Goal: Navigation & Orientation: Find specific page/section

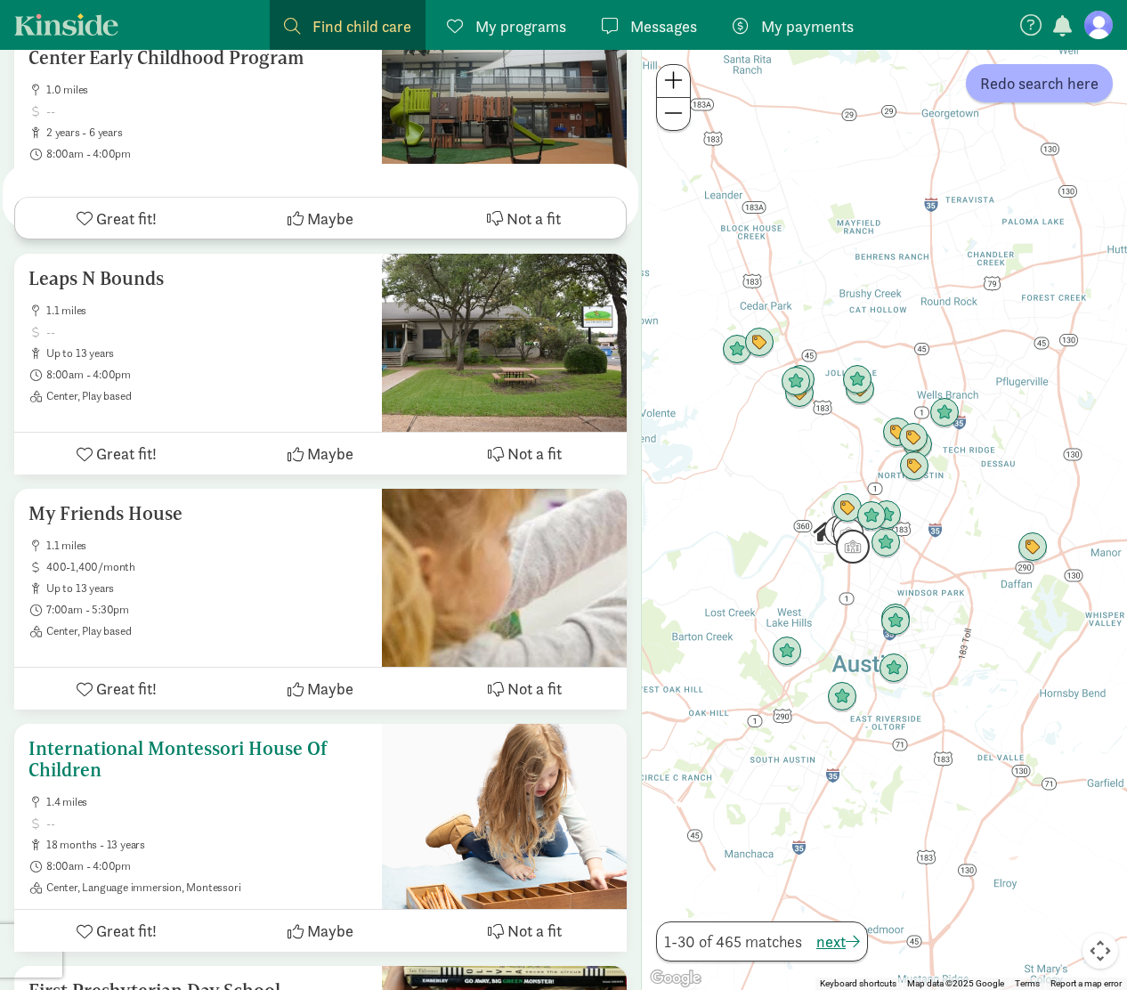
scroll to position [6753, 0]
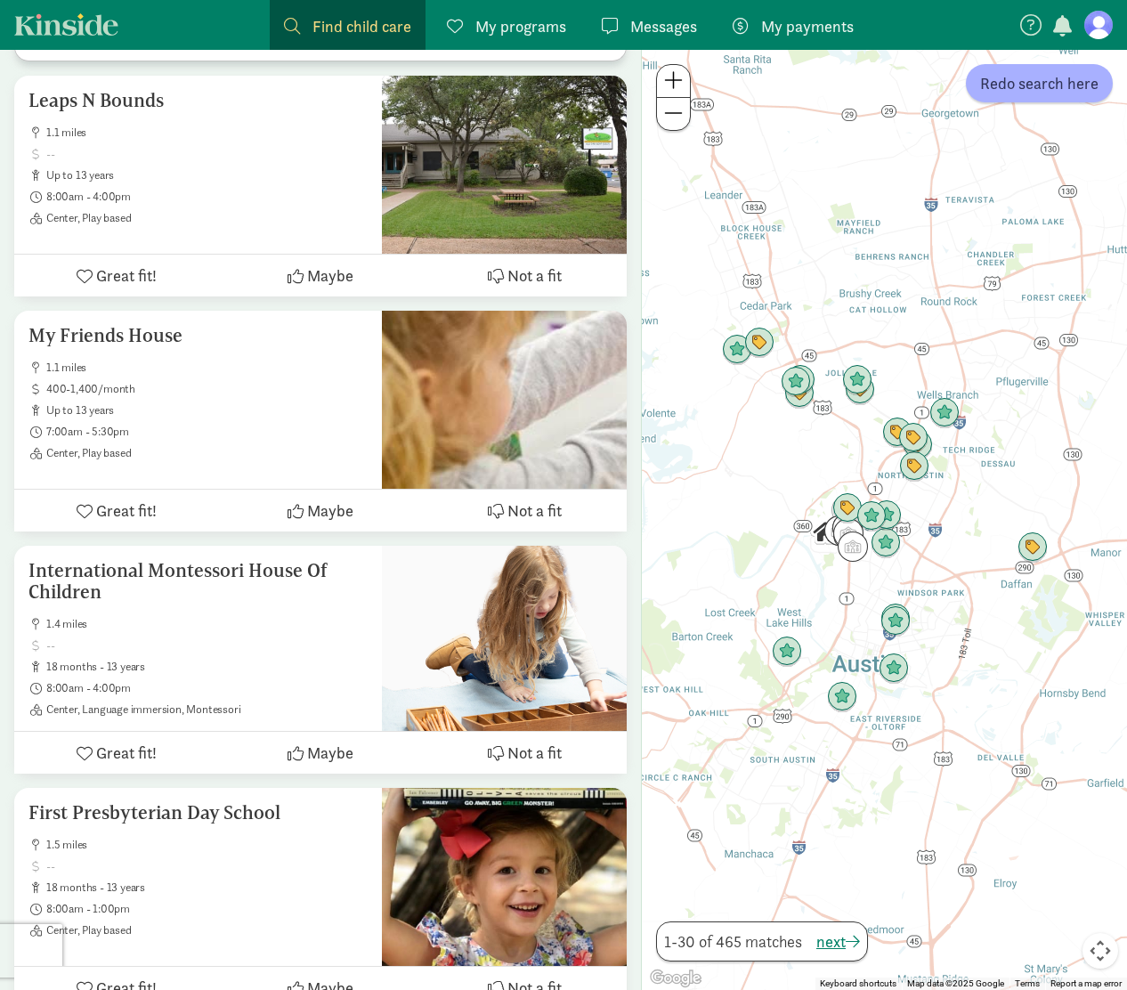
click at [797, 22] on span "My payments" at bounding box center [807, 26] width 93 height 24
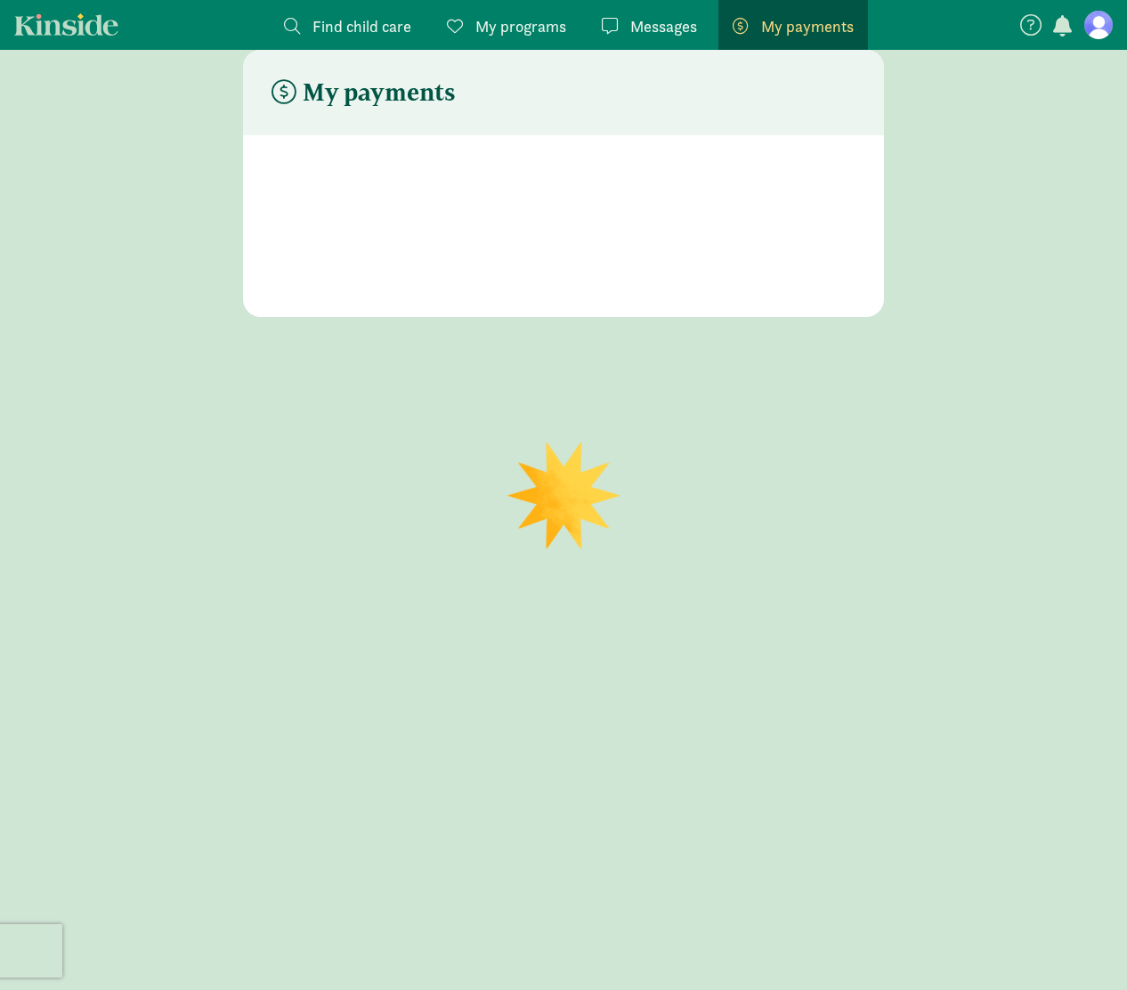
scroll to position [36, 0]
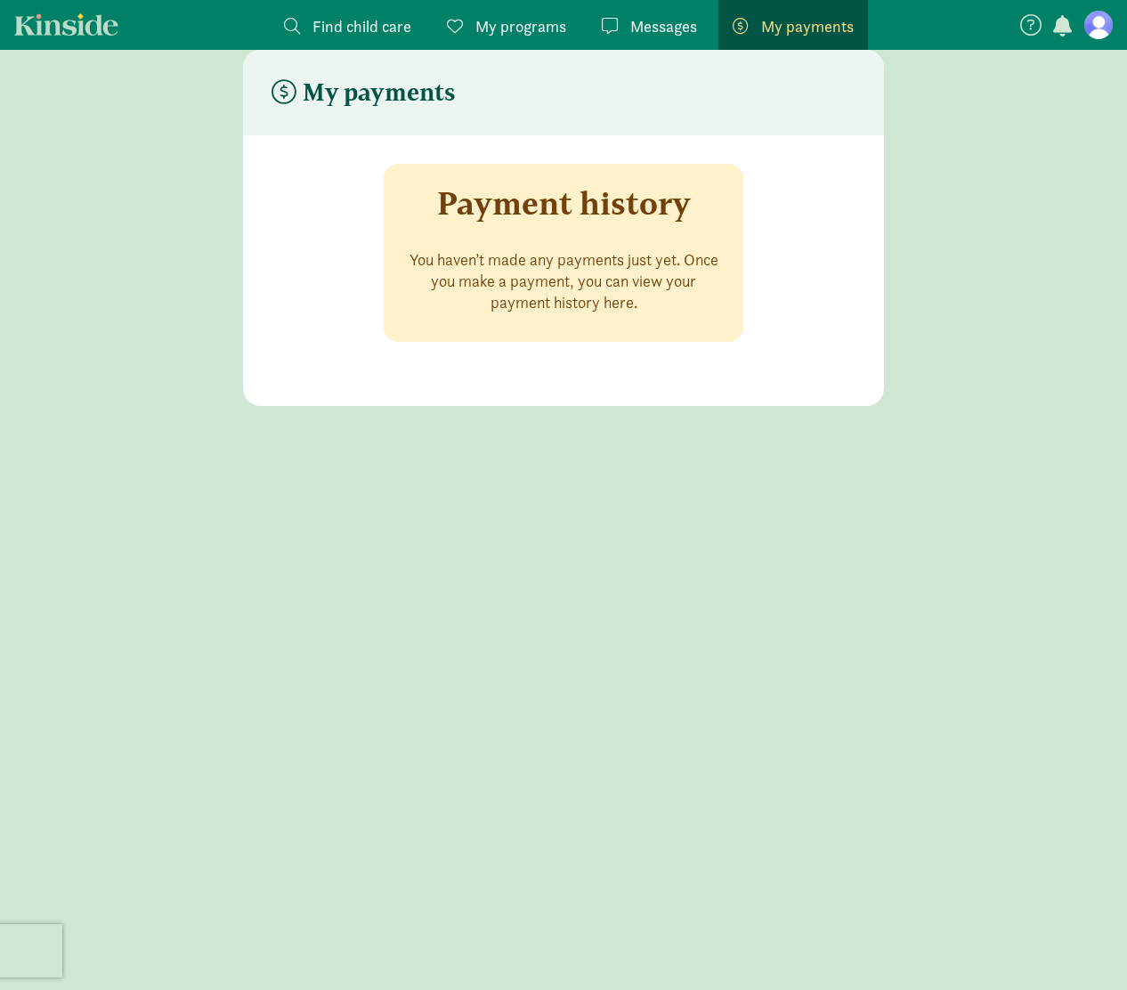
click at [515, 29] on span "My programs" at bounding box center [520, 26] width 91 height 24
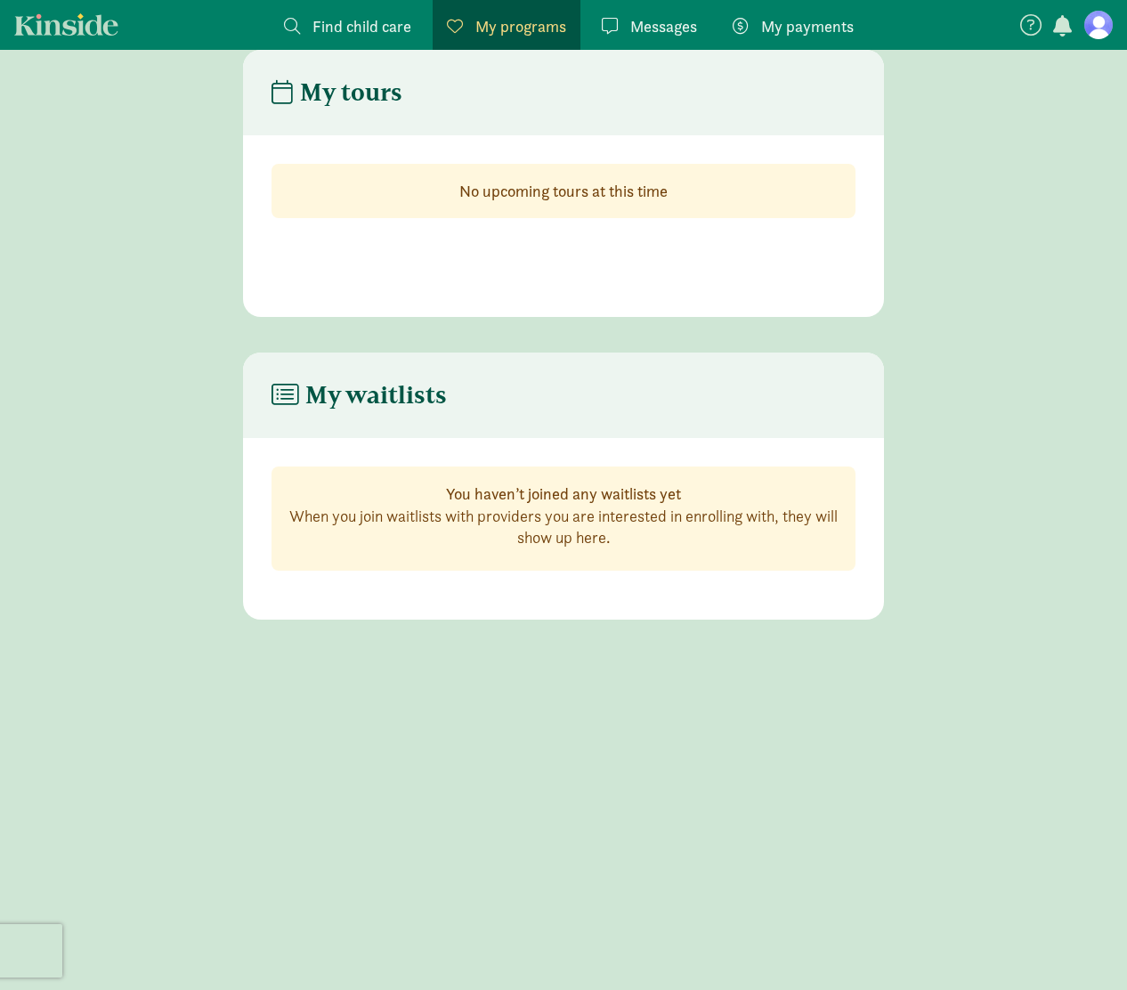
click at [660, 27] on span "Messages" at bounding box center [663, 26] width 67 height 24
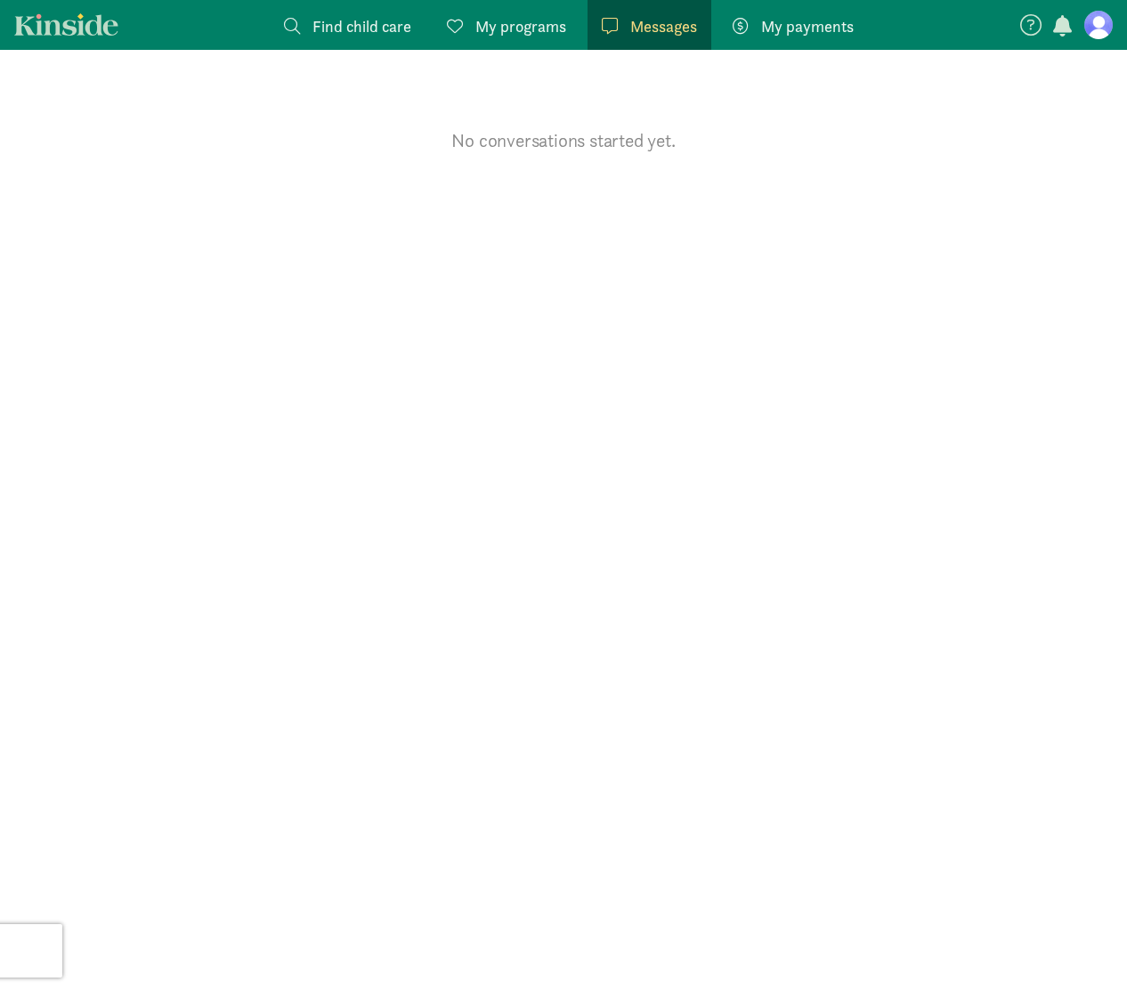
click at [1095, 26] on figure at bounding box center [1098, 25] width 28 height 28
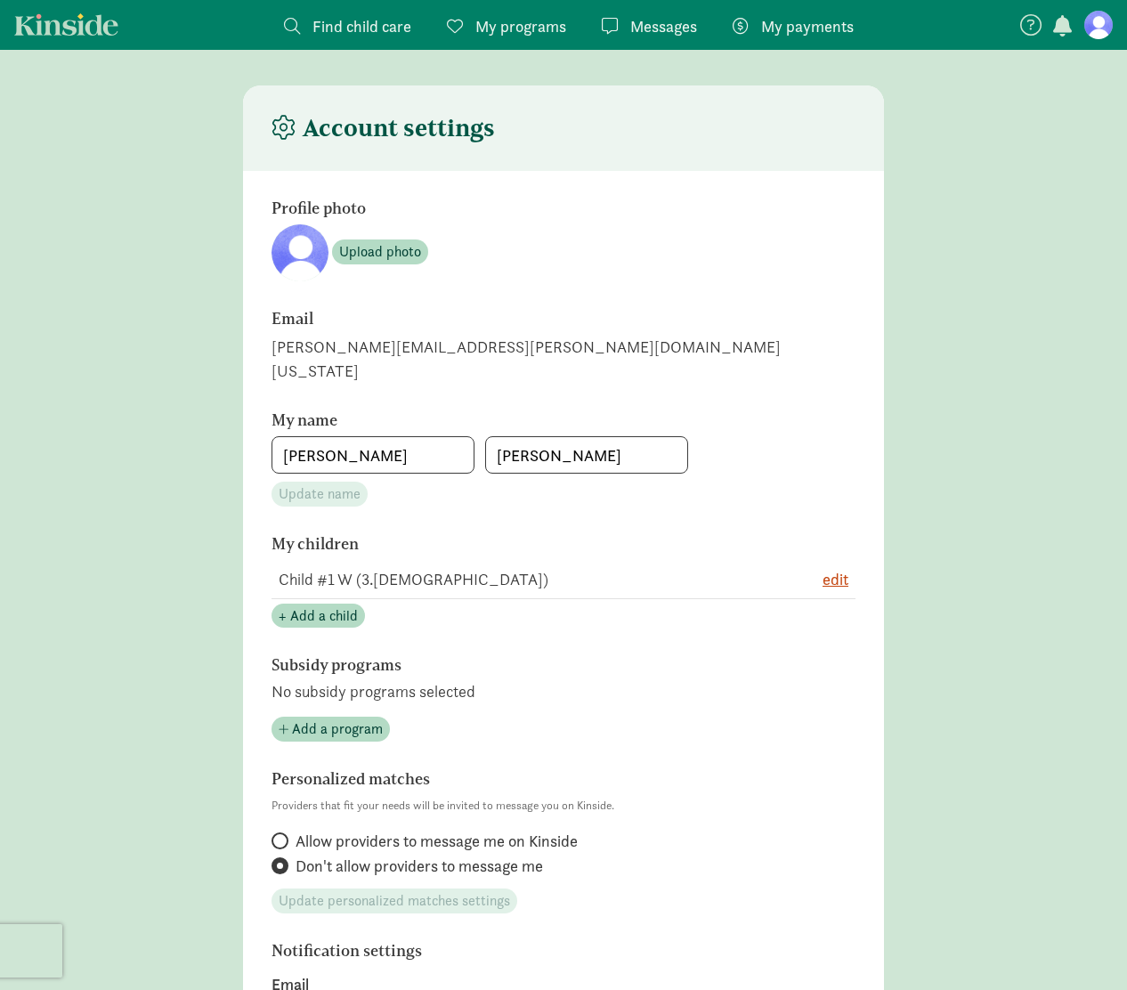
click at [385, 24] on span "Find child care" at bounding box center [361, 26] width 99 height 24
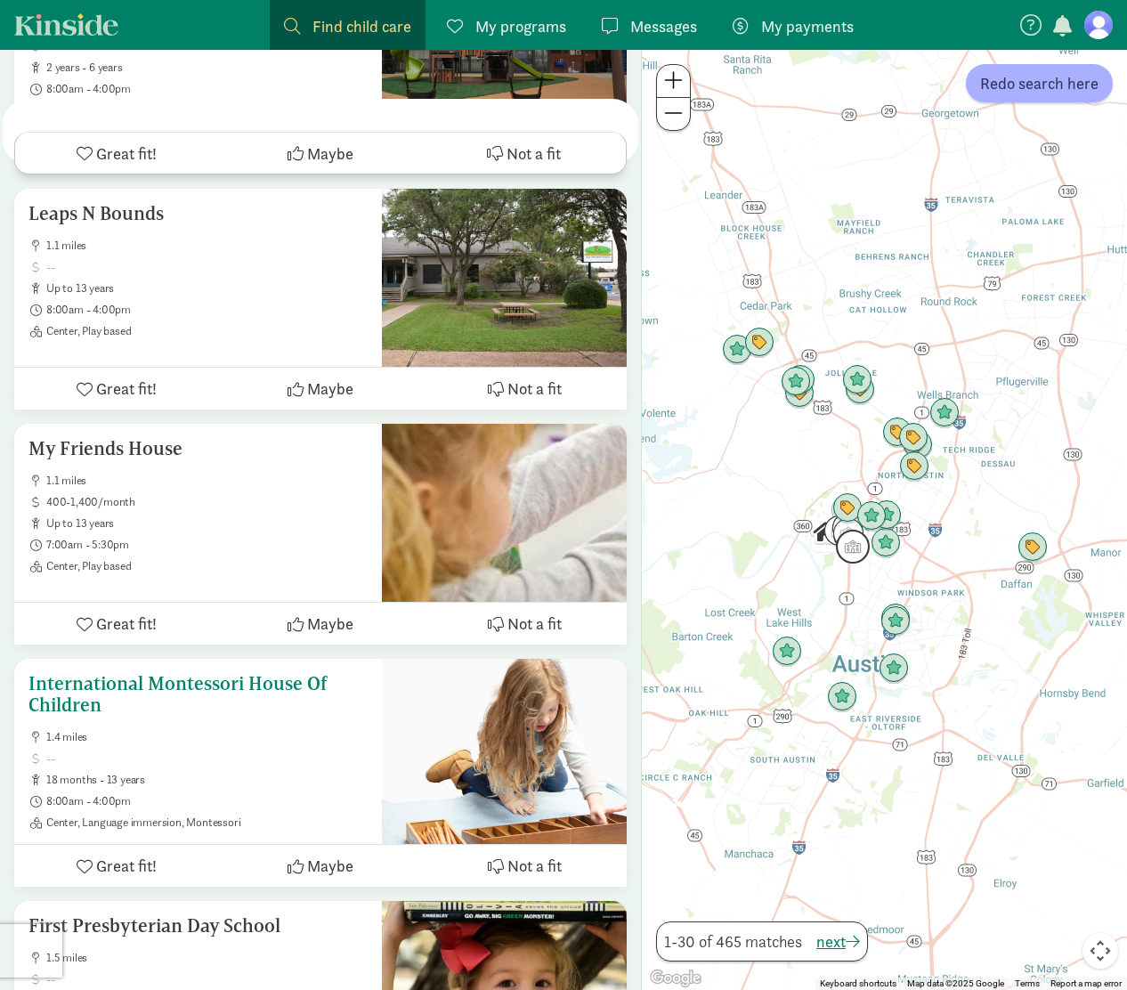
scroll to position [6753, 0]
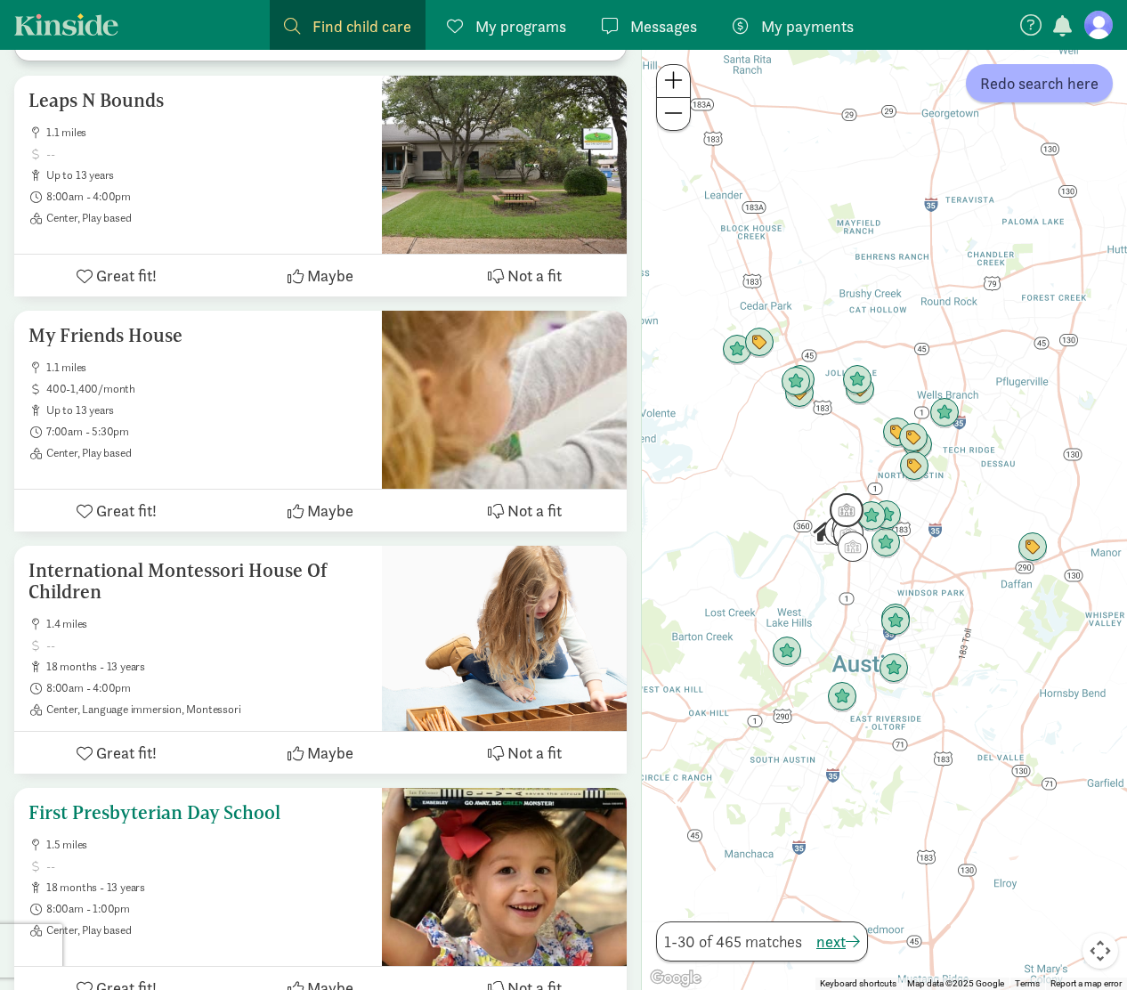
click at [84, 980] on icon at bounding box center [85, 988] width 16 height 16
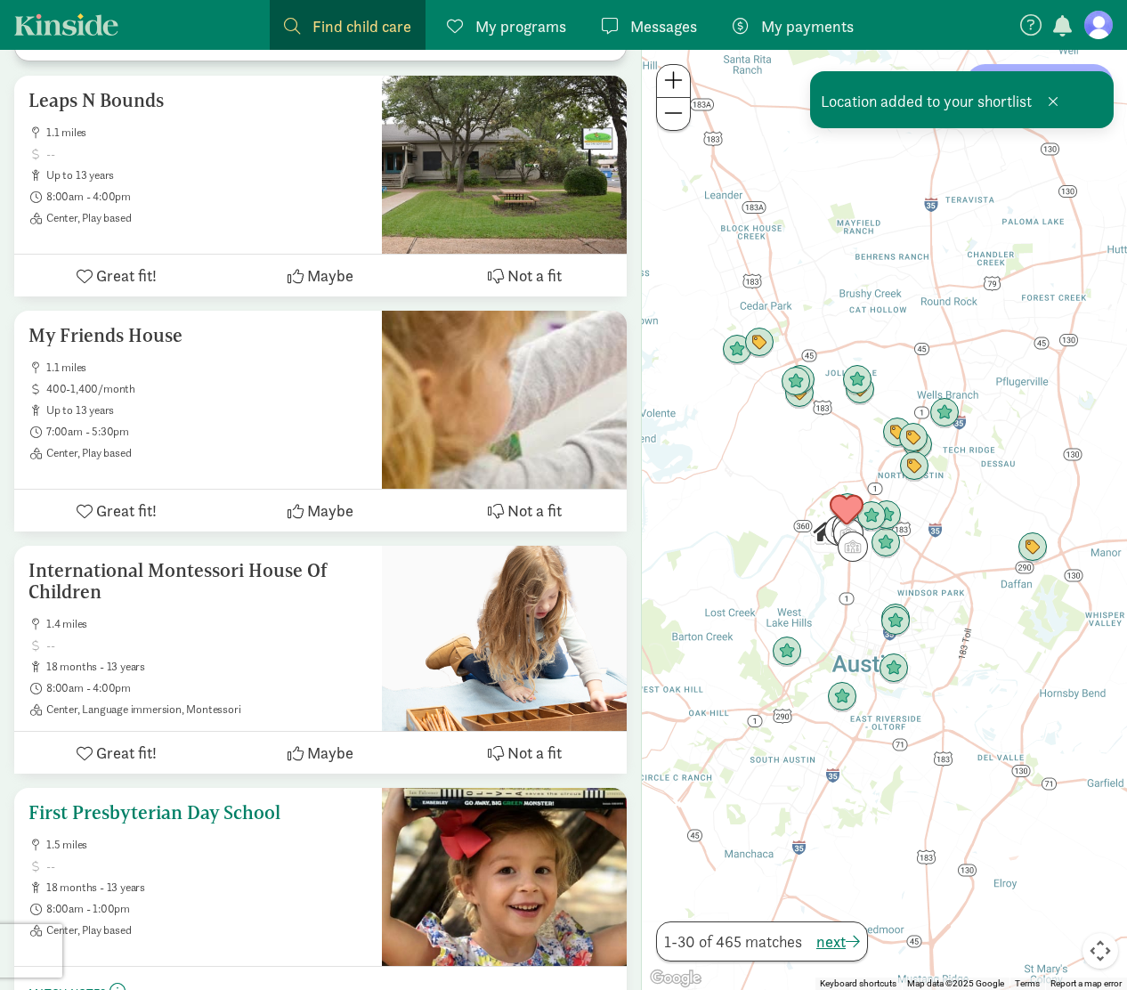
scroll to position [6831, 0]
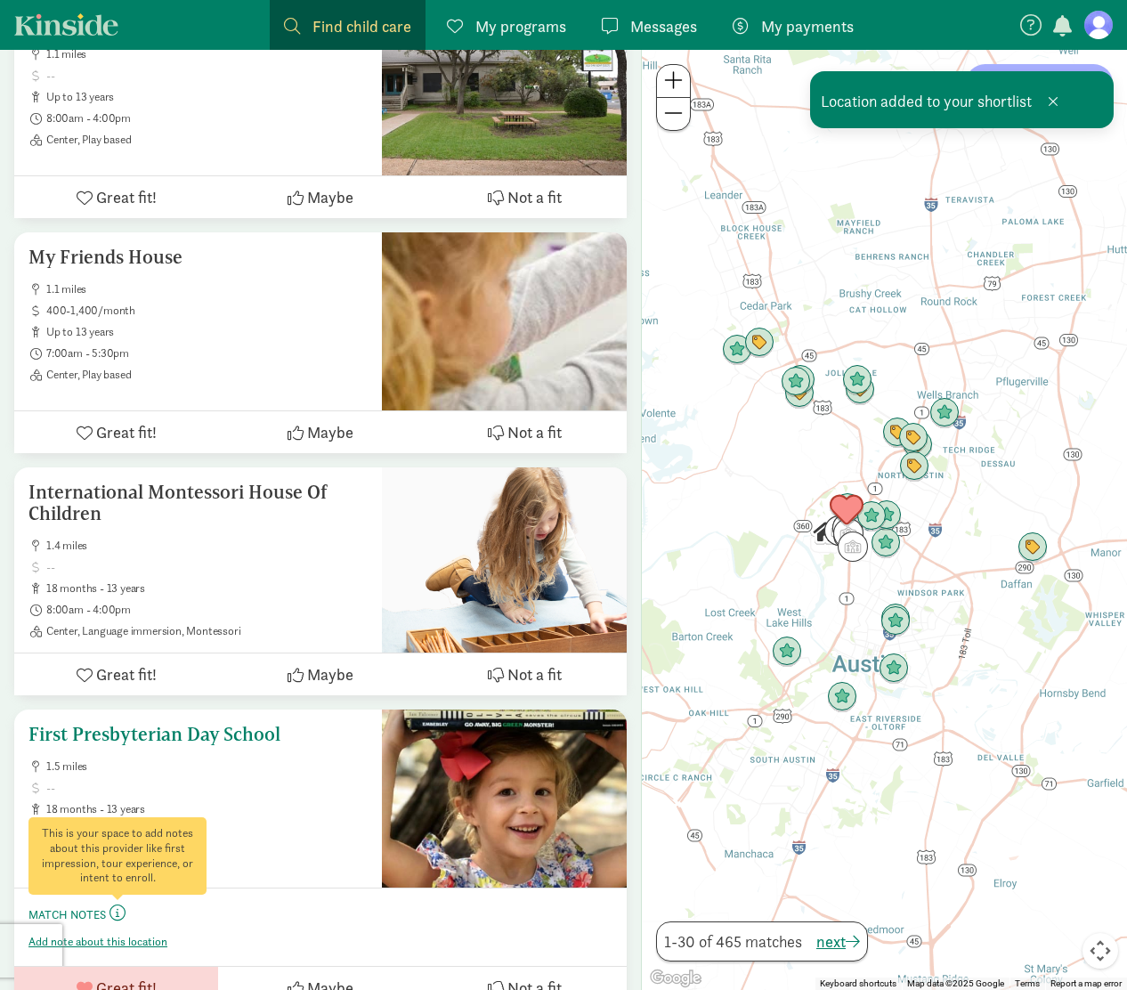
click at [119, 904] on span at bounding box center [117, 912] width 16 height 16
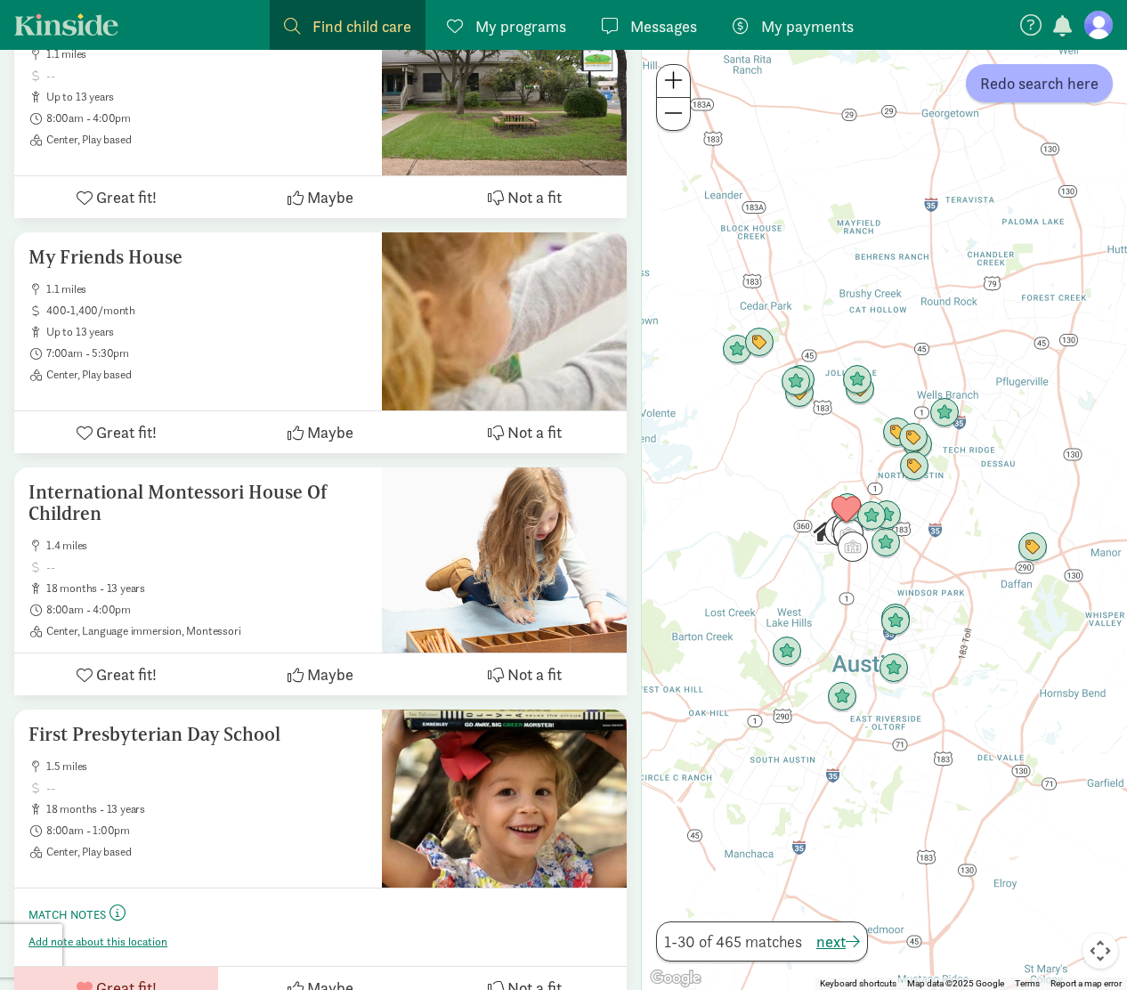
click at [505, 20] on span "My programs" at bounding box center [520, 26] width 91 height 24
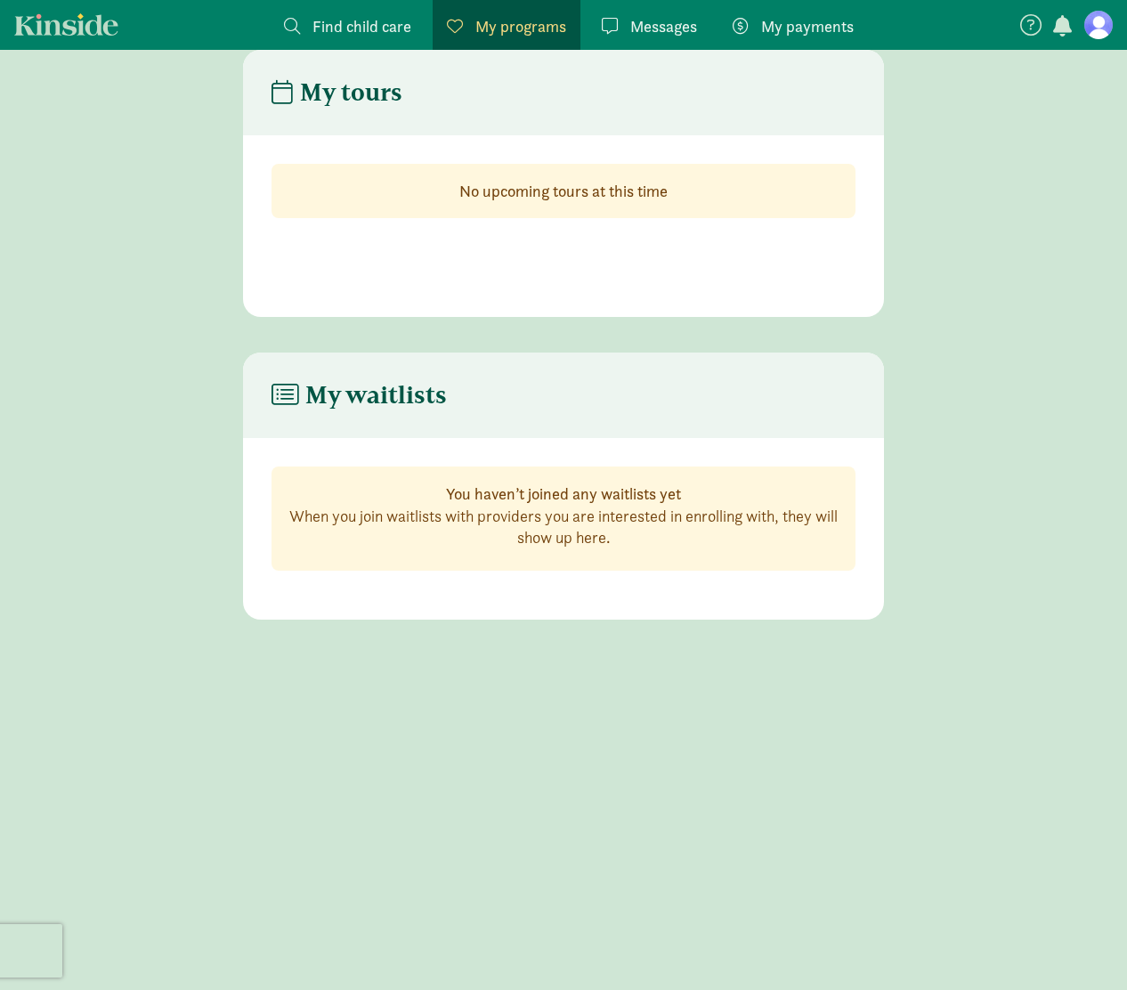
click at [348, 18] on span "Find child care" at bounding box center [361, 26] width 99 height 24
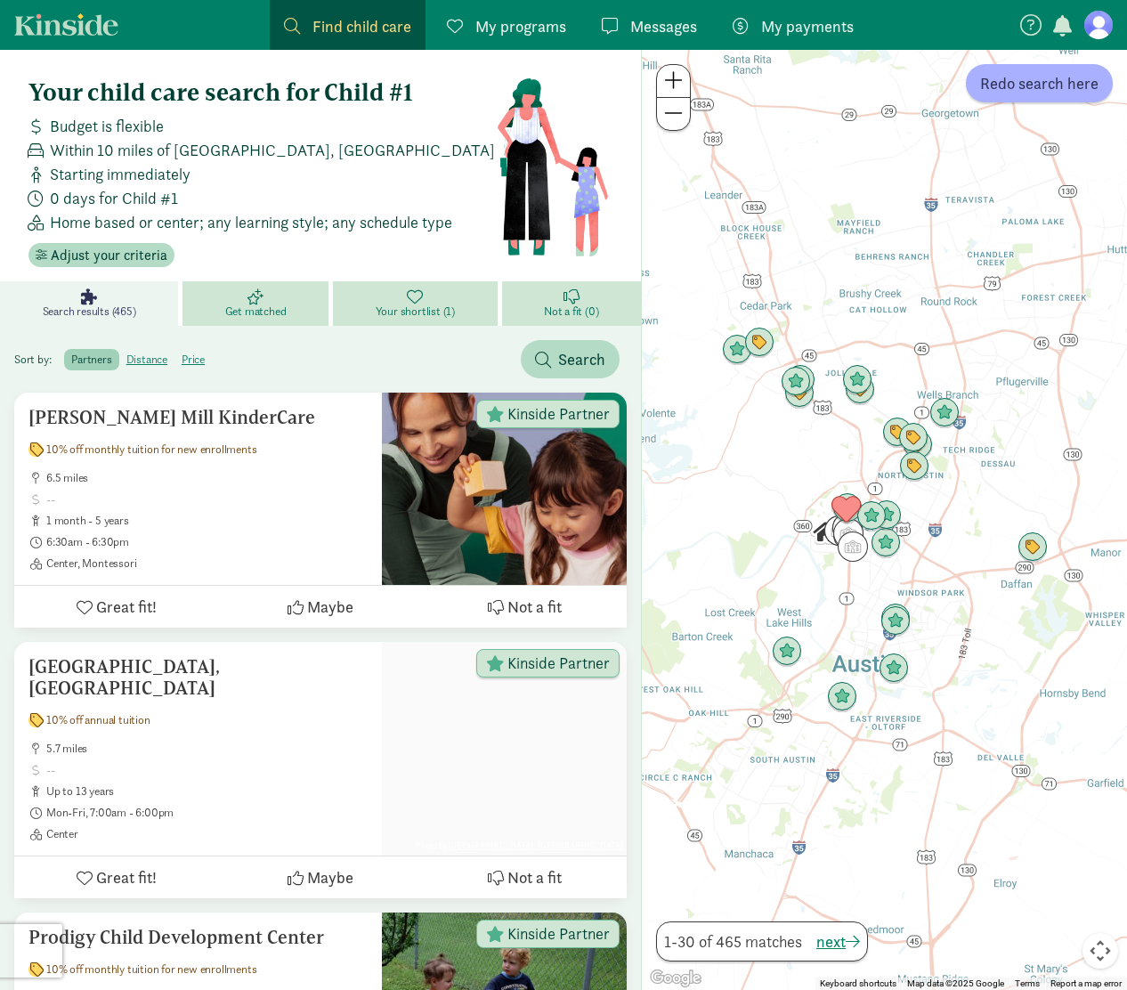
click at [804, 27] on span "My payments" at bounding box center [807, 26] width 93 height 24
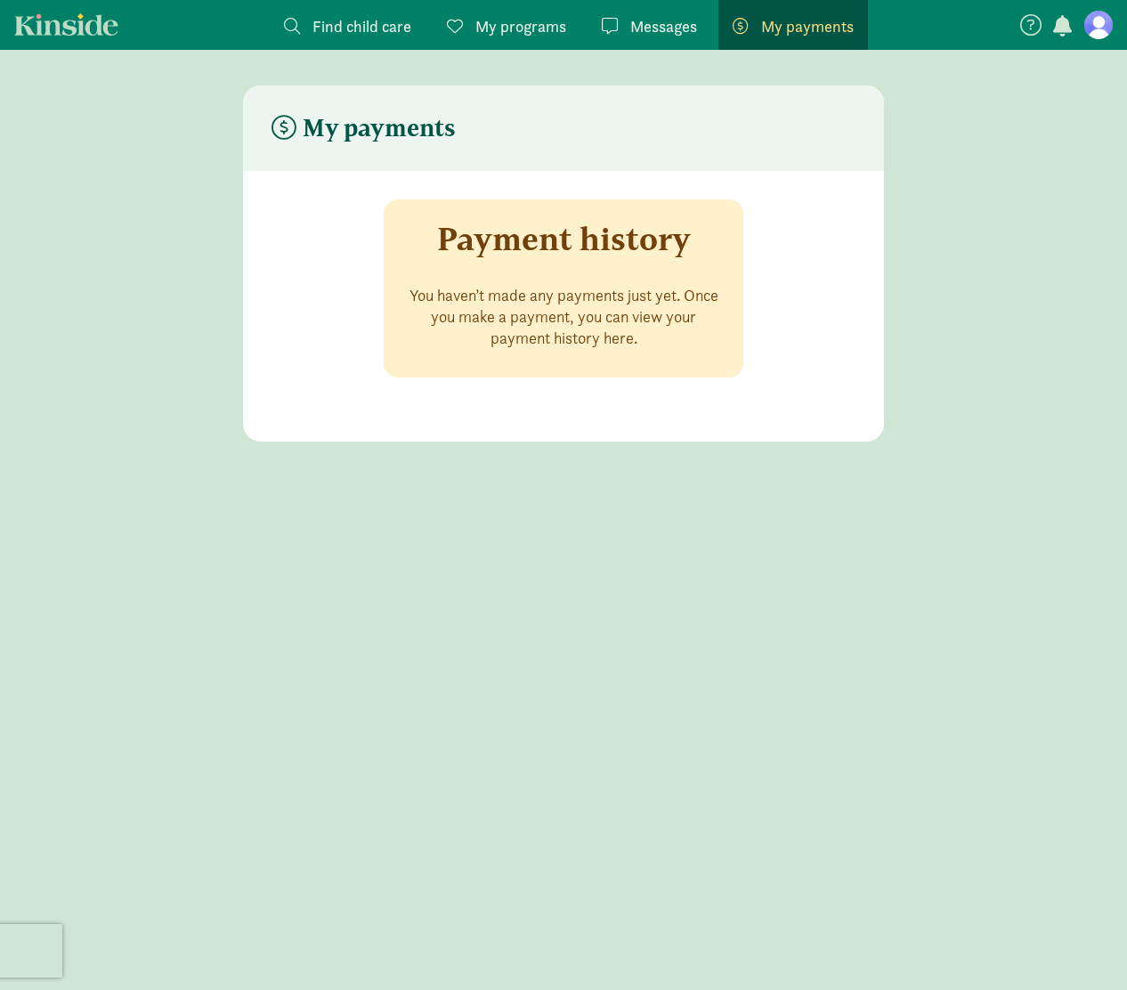
click at [620, 28] on div "Messages Messages" at bounding box center [649, 26] width 95 height 24
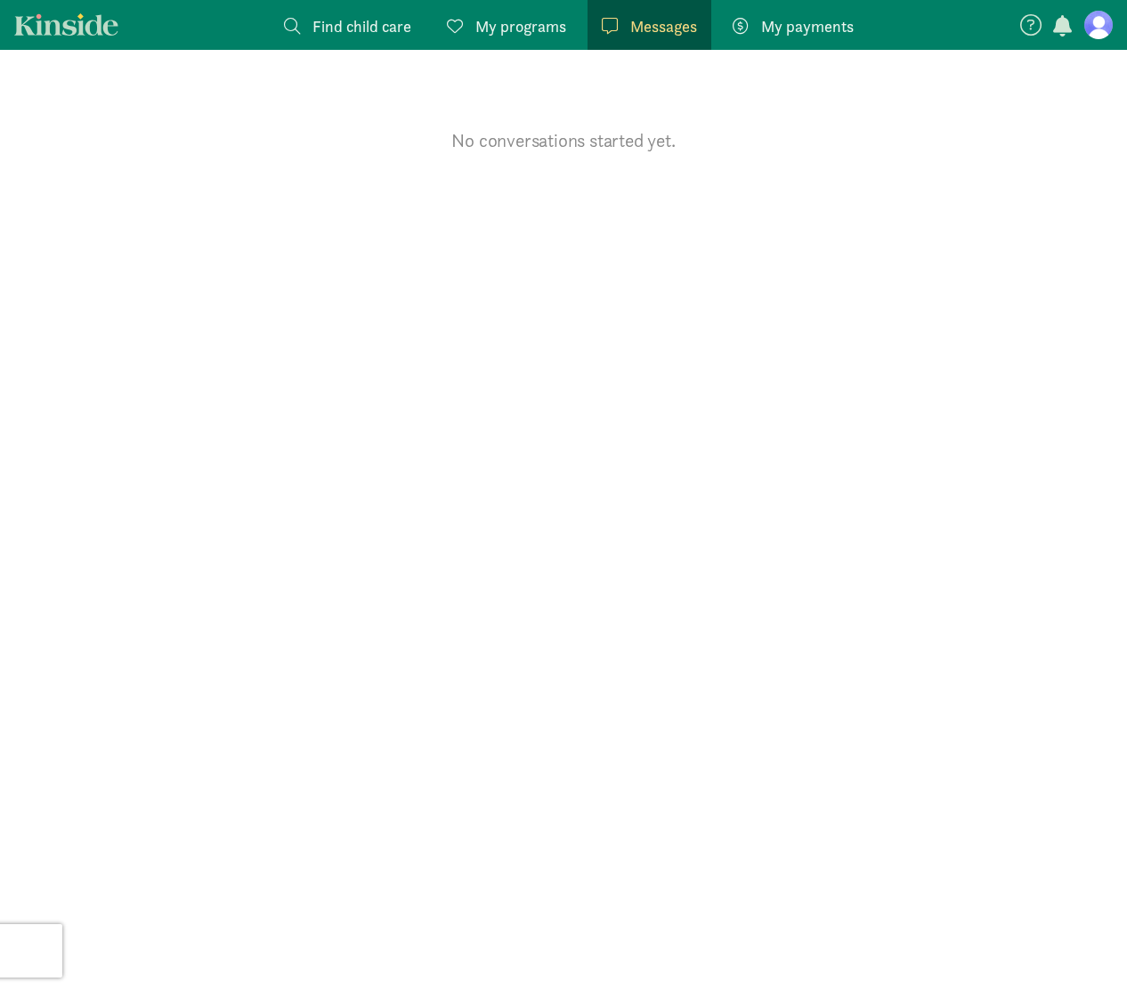
click at [521, 29] on span "My programs" at bounding box center [520, 26] width 91 height 24
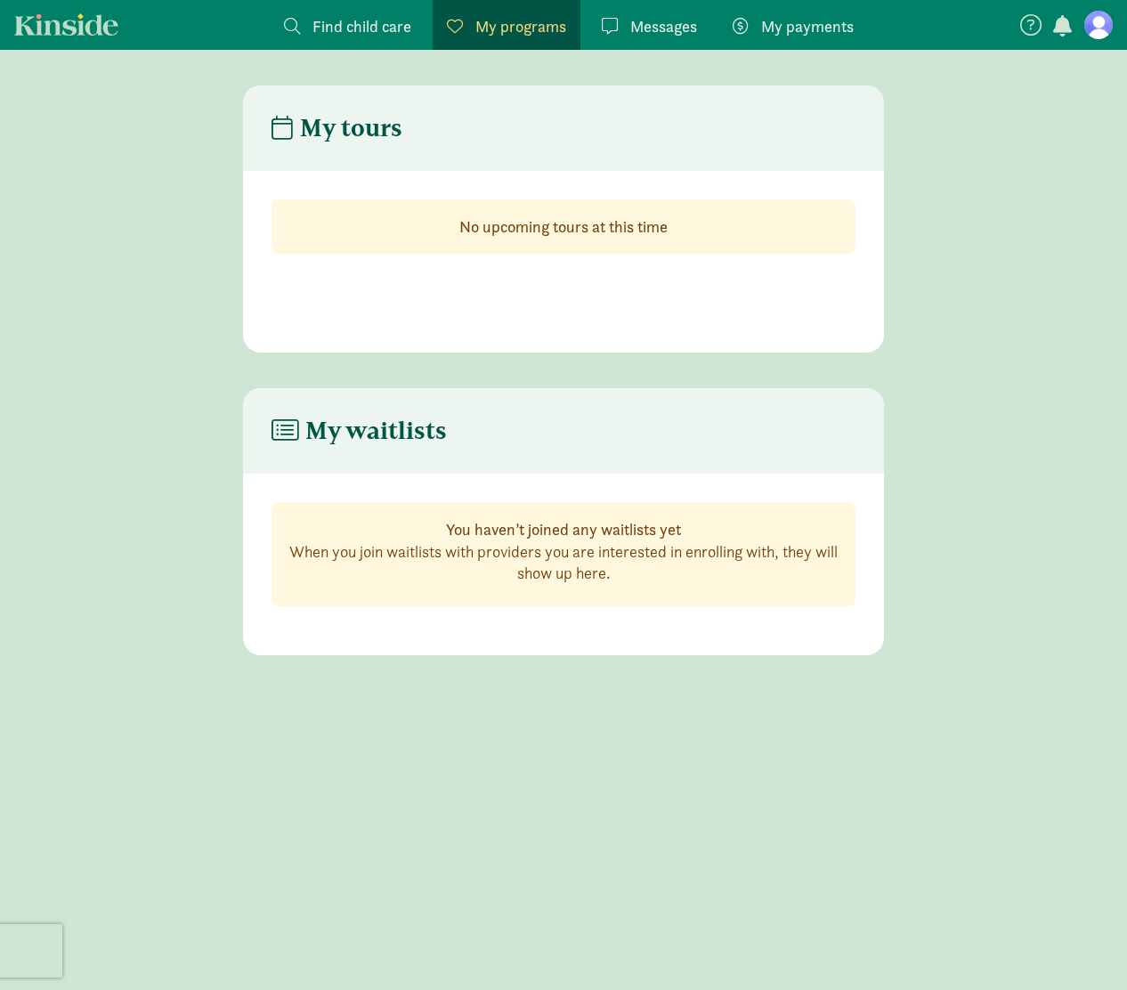
click at [71, 21] on link "Kinside" at bounding box center [66, 24] width 104 height 22
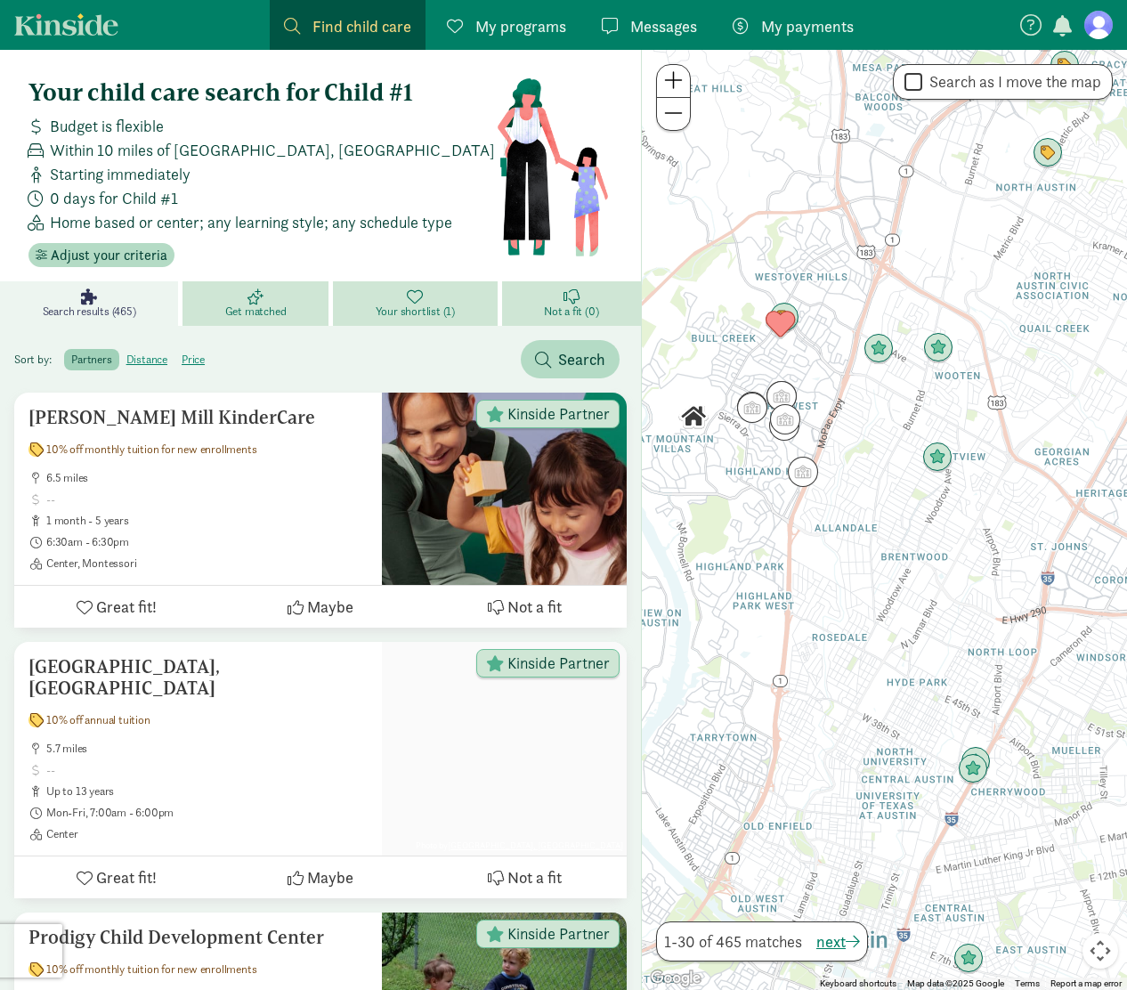
drag, startPoint x: 866, startPoint y: 531, endPoint x: 960, endPoint y: 612, distance: 124.3
click at [960, 612] on div at bounding box center [884, 520] width 485 height 940
click at [802, 472] on img "Click to see details" at bounding box center [803, 472] width 34 height 34
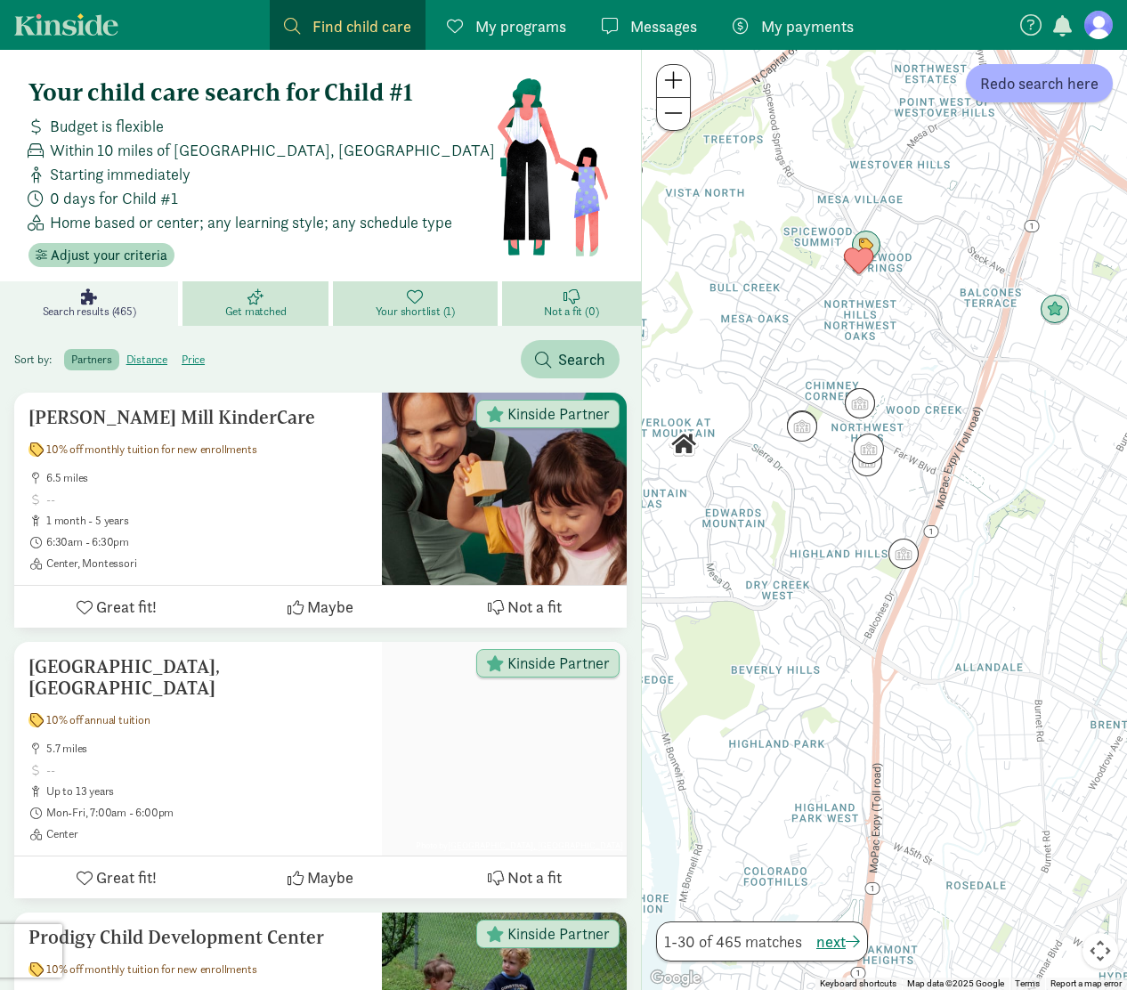
drag, startPoint x: 926, startPoint y: 390, endPoint x: 886, endPoint y: 503, distance: 119.9
click at [886, 503] on div at bounding box center [884, 520] width 485 height 940
click at [855, 255] on img "Click to see details" at bounding box center [859, 263] width 34 height 34
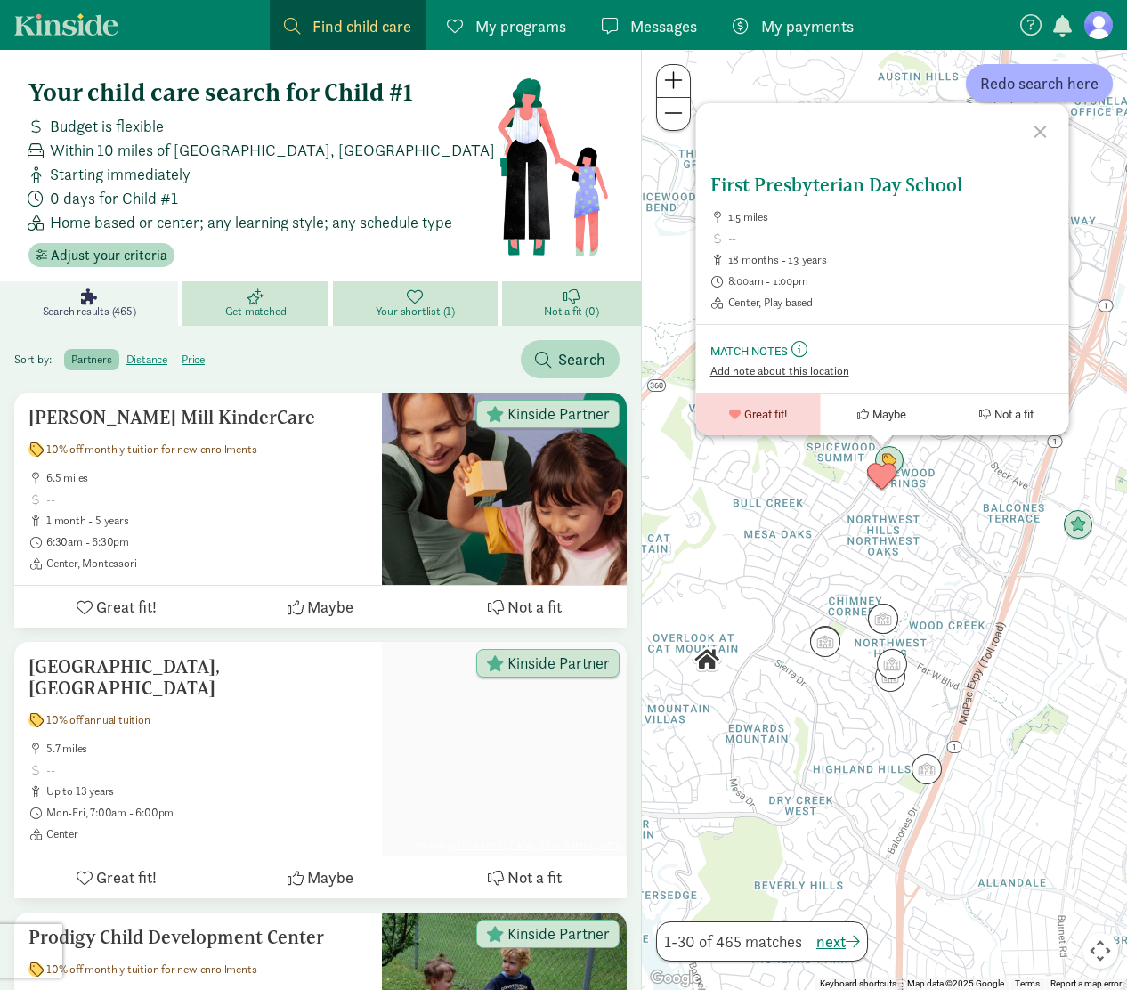
click at [769, 371] on span "Add note about this location" at bounding box center [778, 371] width 139 height 14
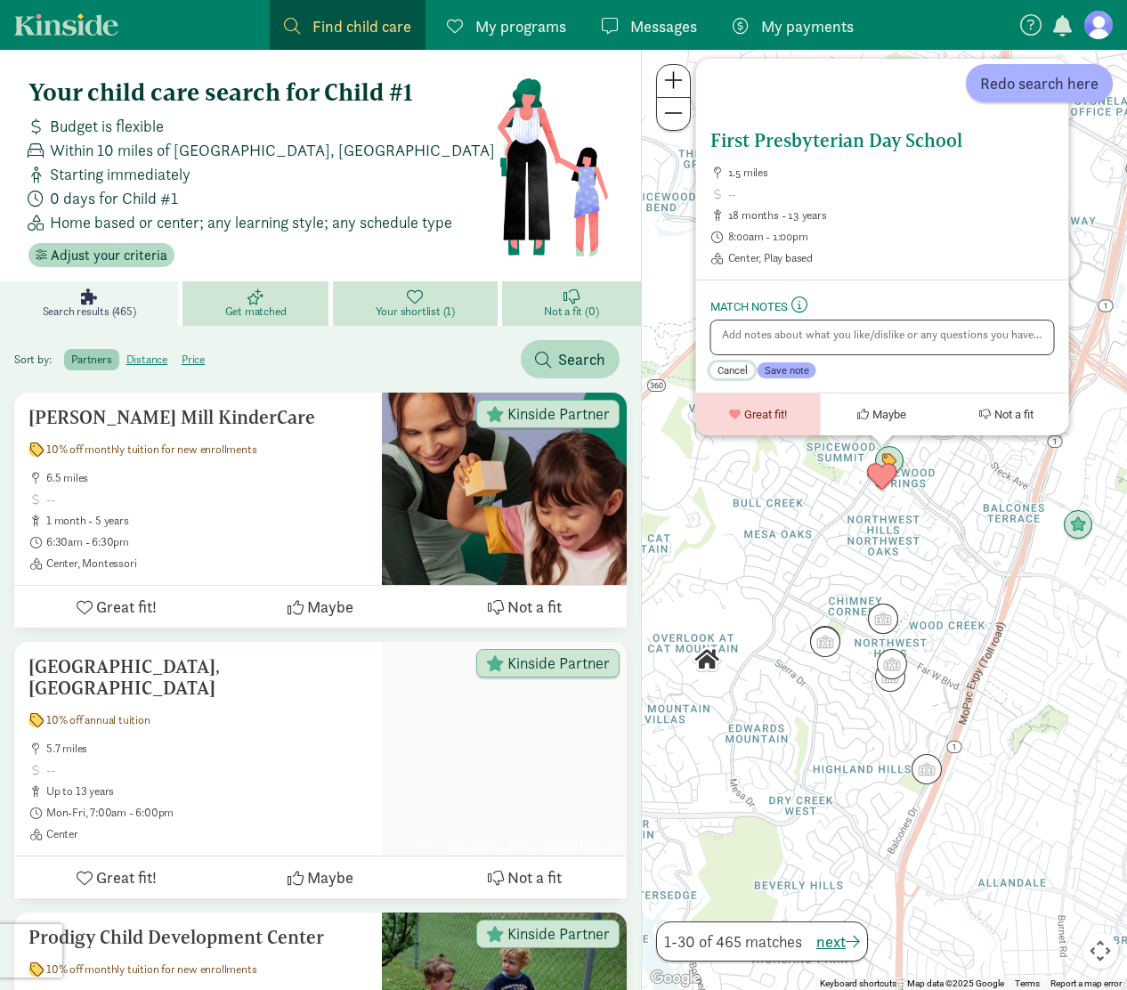
click at [736, 368] on span "Cancel" at bounding box center [731, 370] width 30 height 12
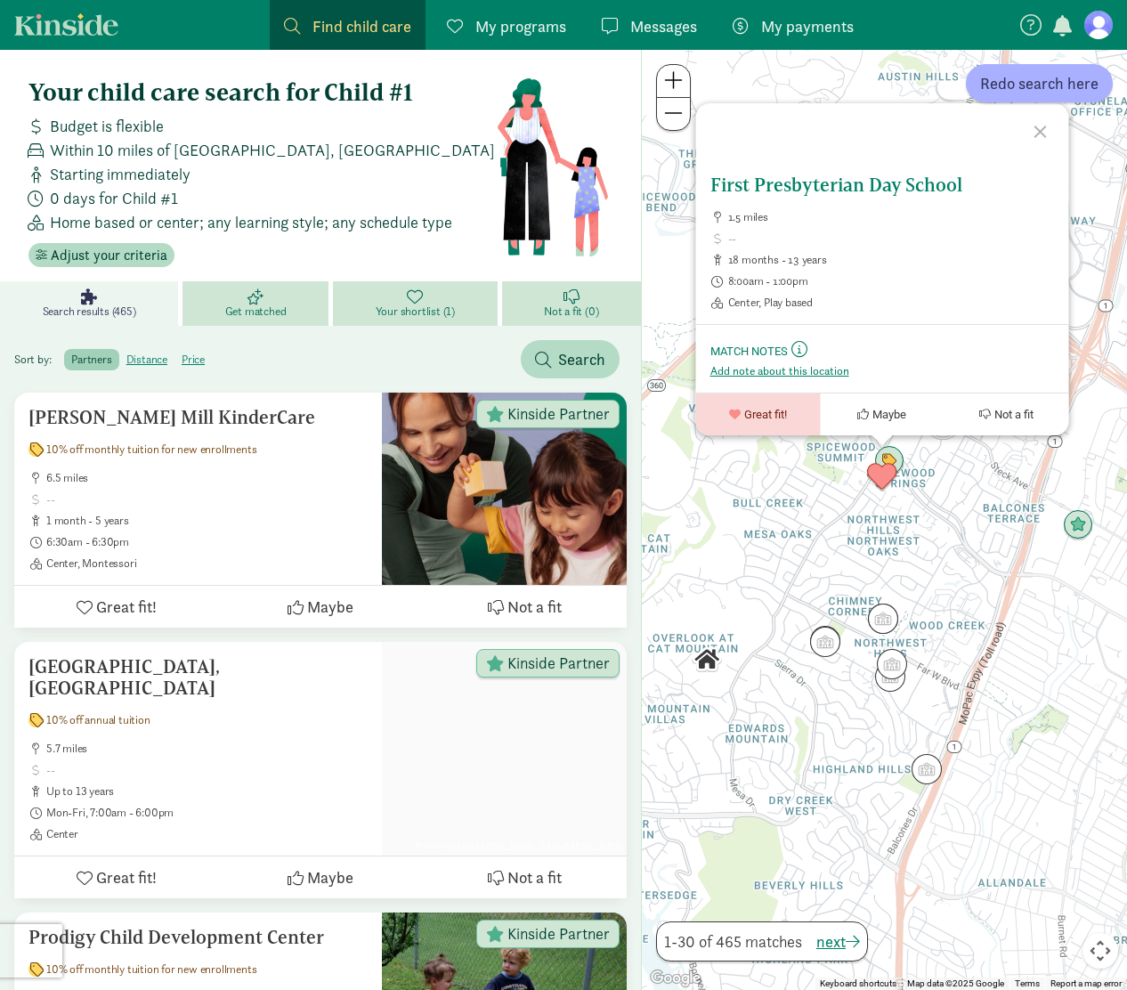
click at [1045, 124] on div at bounding box center [1042, 129] width 52 height 52
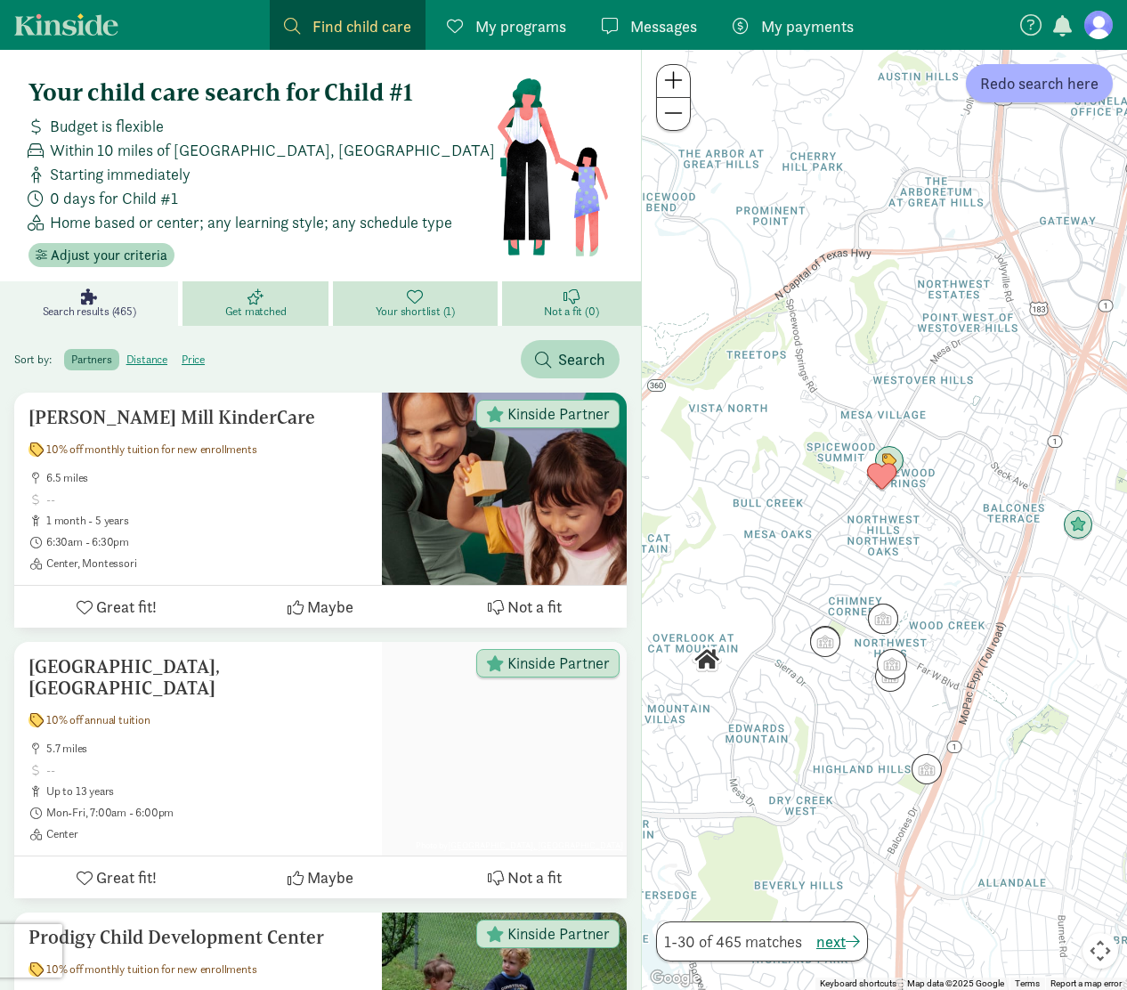
click at [1063, 22] on span "button" at bounding box center [1062, 25] width 19 height 21
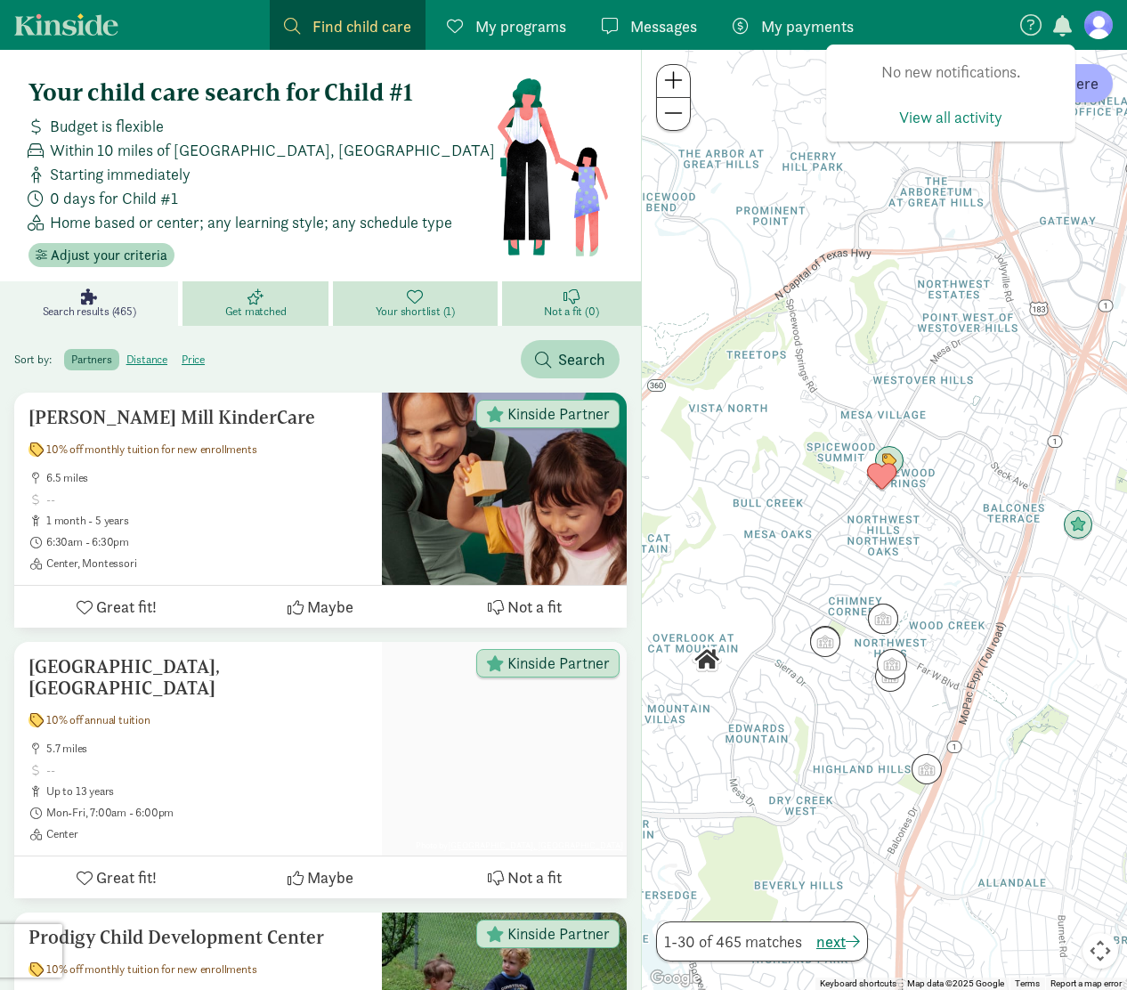
click at [1024, 22] on icon at bounding box center [1030, 24] width 21 height 21
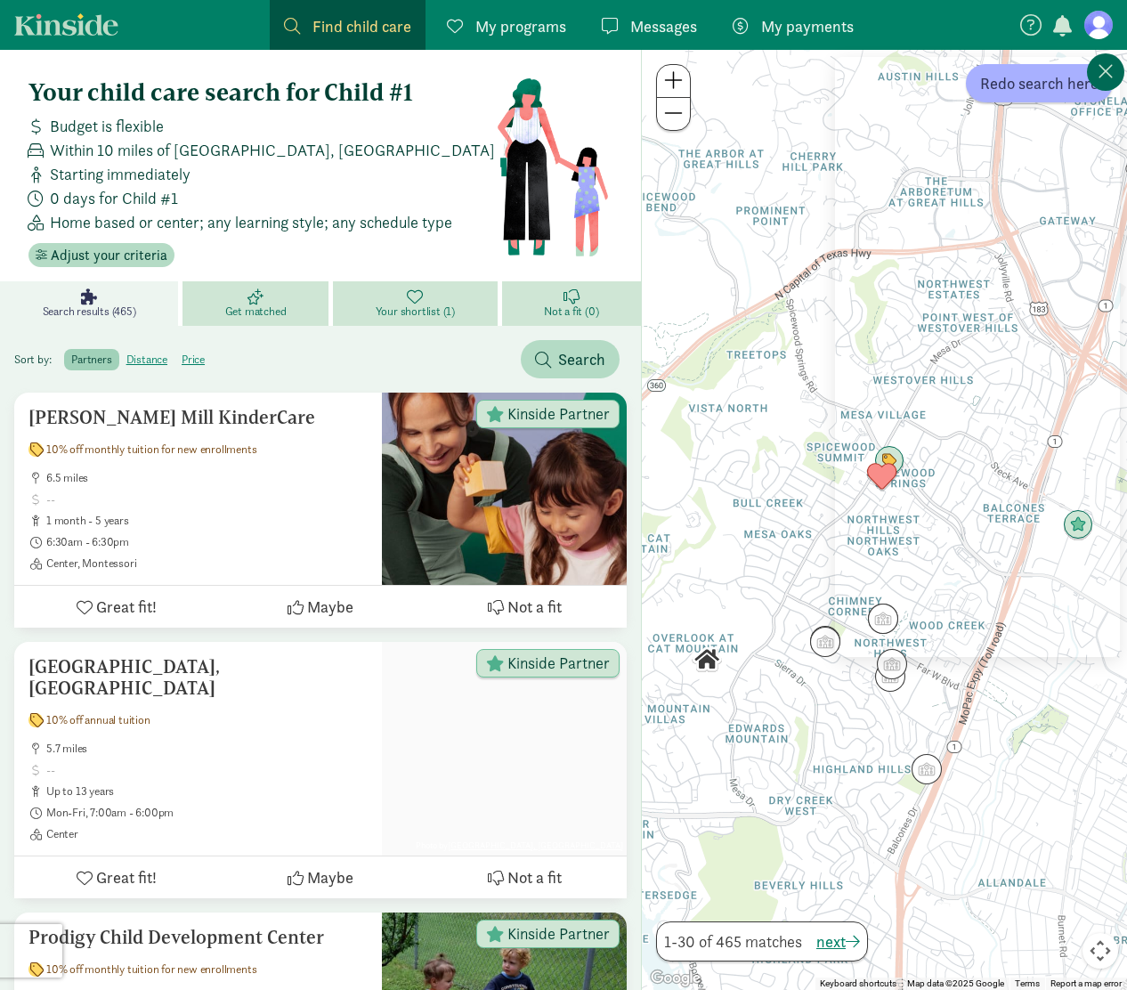
click at [1103, 75] on icon at bounding box center [1105, 71] width 16 height 21
